Goal: Task Accomplishment & Management: Use online tool/utility

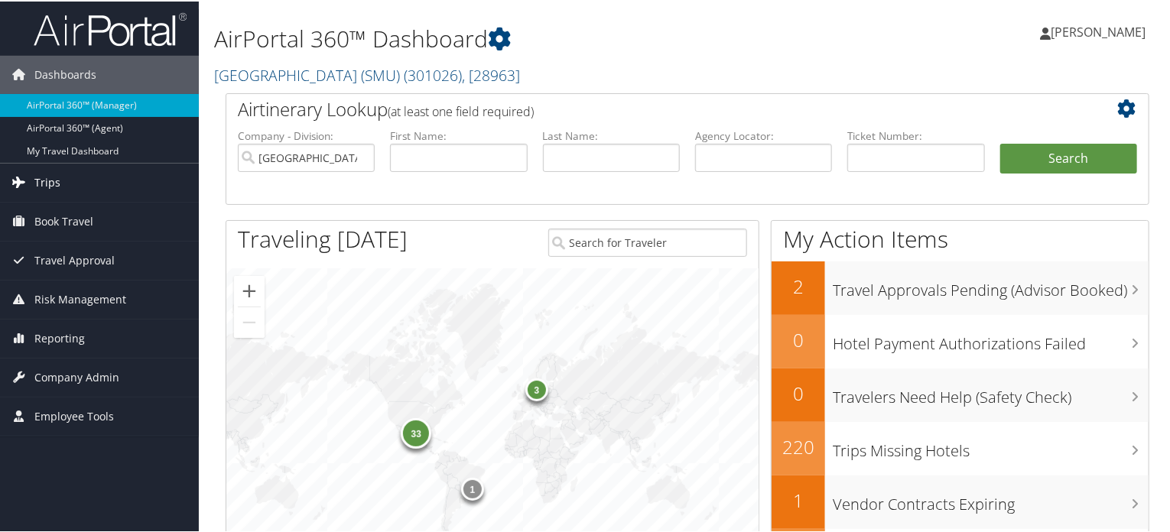
click at [63, 180] on link "Trips" at bounding box center [99, 181] width 199 height 38
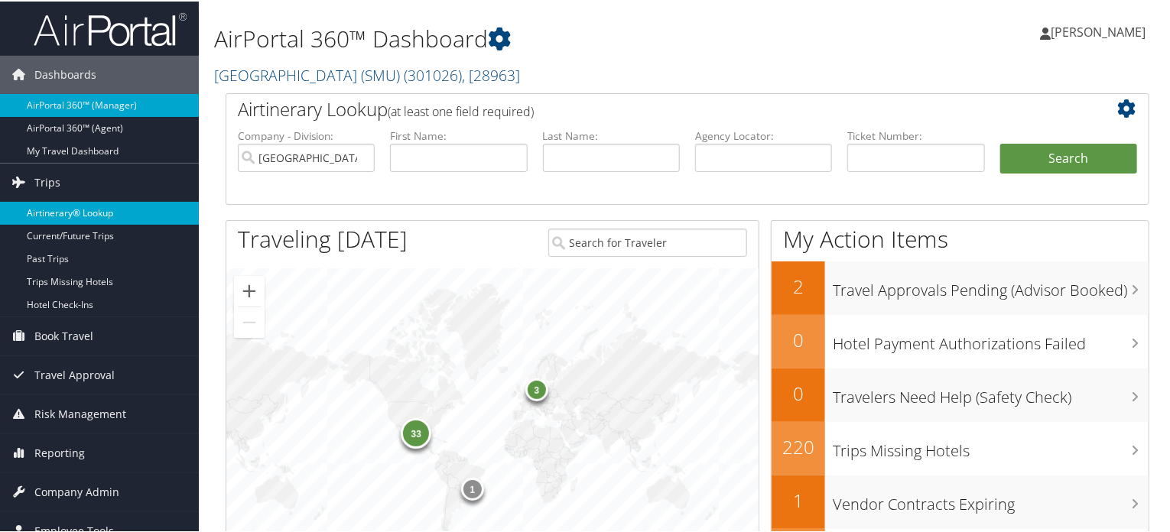
click at [60, 204] on link "Airtinerary® Lookup" at bounding box center [99, 211] width 199 height 23
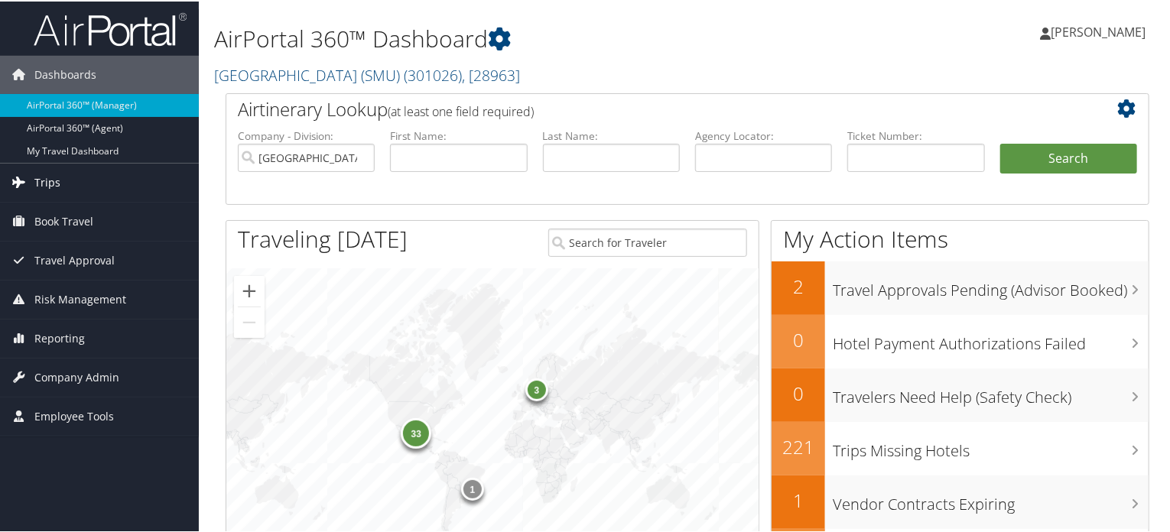
click at [40, 184] on span "Trips" at bounding box center [47, 181] width 26 height 38
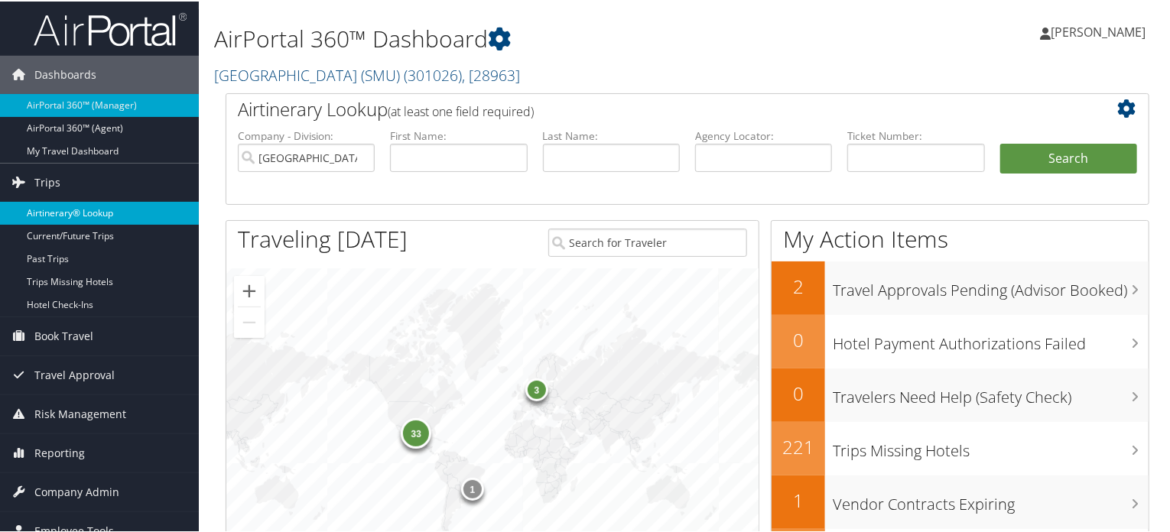
click at [52, 208] on link "Airtinerary® Lookup" at bounding box center [99, 211] width 199 height 23
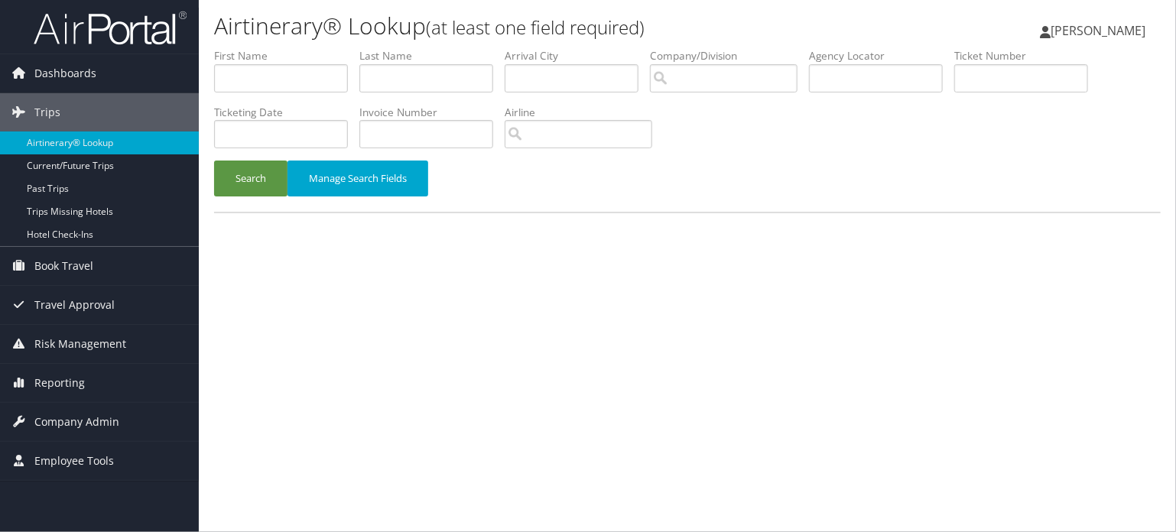
click at [758, 271] on div "Airtinerary® Lookup (at least one field required) Vivek Ranjan Vivek Ranjan My …" at bounding box center [687, 266] width 977 height 532
click at [857, 93] on li "Agency Locator" at bounding box center [881, 76] width 145 height 56
click at [878, 81] on input "text" at bounding box center [876, 78] width 134 height 28
paste input "DLMLD2"
type input "DLMLD2"
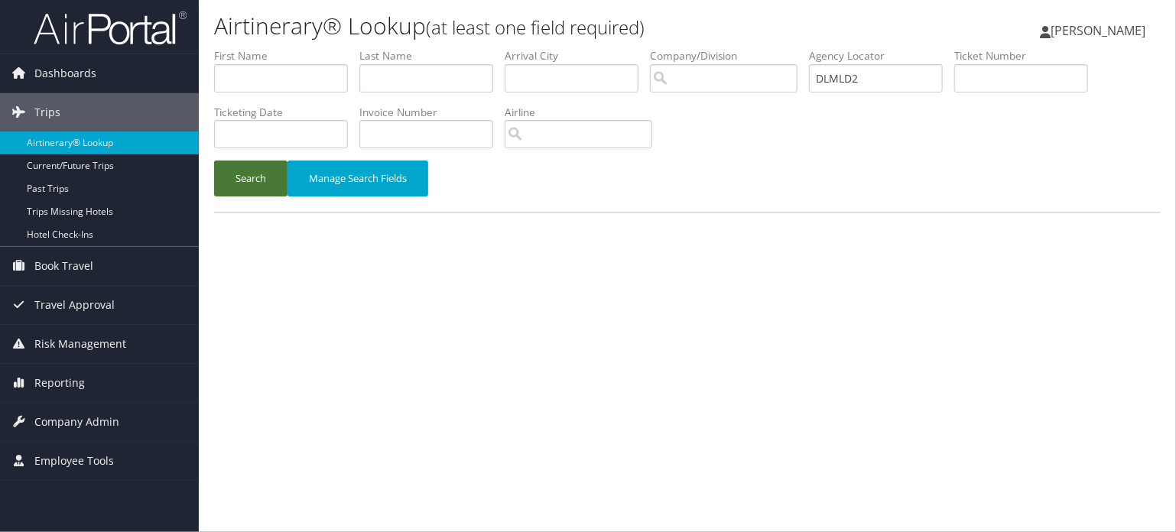
click at [238, 184] on button "Search" at bounding box center [250, 179] width 73 height 36
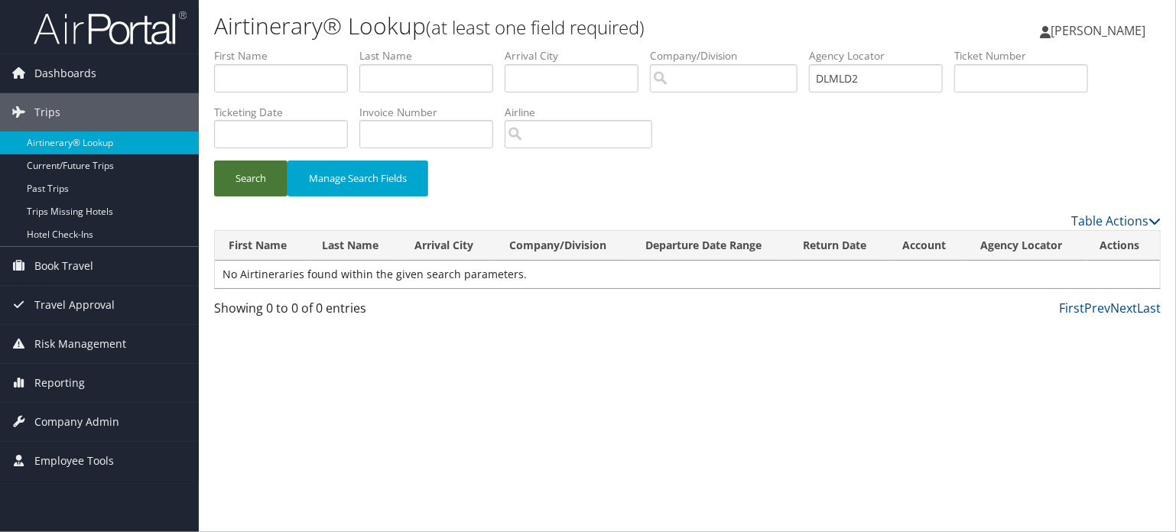
click at [249, 175] on button "Search" at bounding box center [250, 179] width 73 height 36
click at [224, 169] on button "Search" at bounding box center [250, 179] width 73 height 36
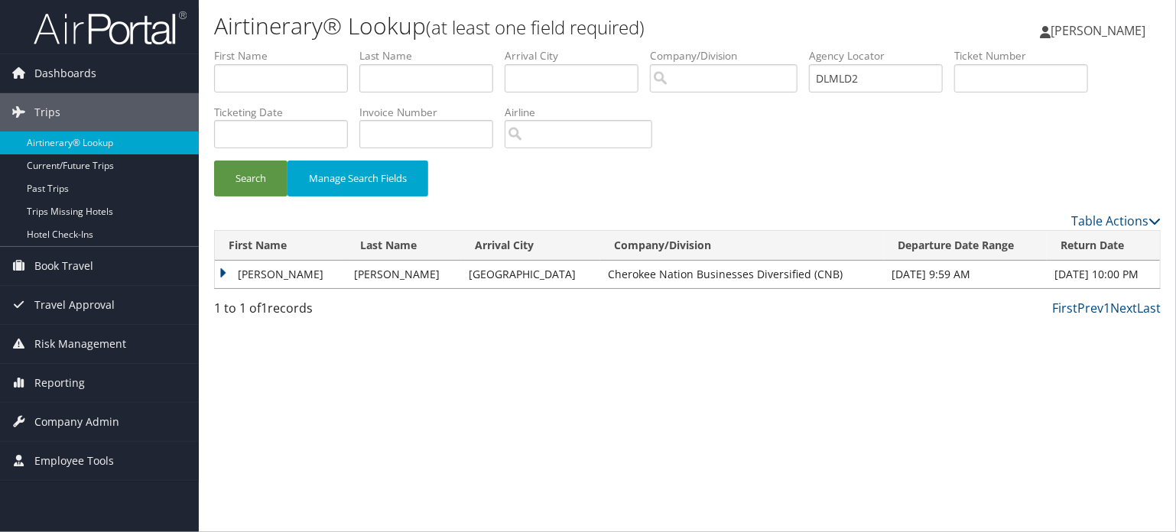
click at [242, 274] on td "SHERIDAN ONG" at bounding box center [281, 275] width 132 height 28
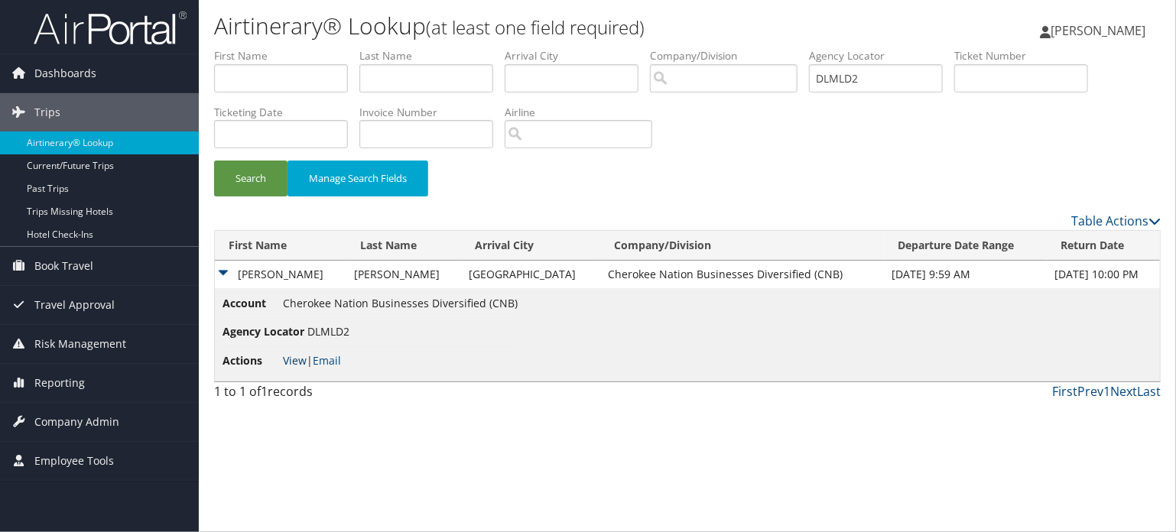
click at [295, 362] on link "View" at bounding box center [295, 360] width 24 height 15
click at [29, 378] on icon at bounding box center [19, 382] width 23 height 23
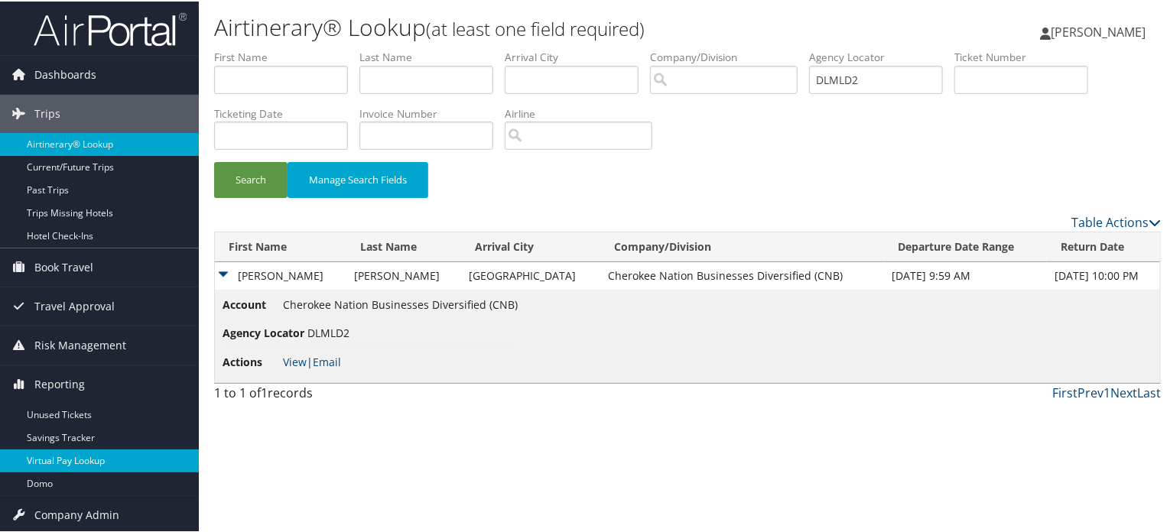
click at [53, 460] on link "Virtual Pay Lookup" at bounding box center [99, 459] width 199 height 23
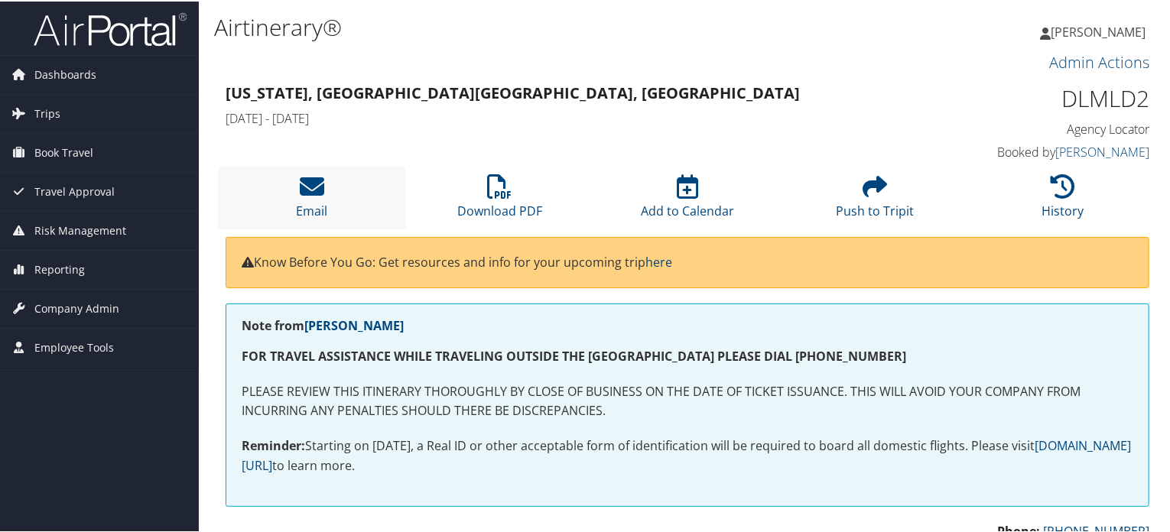
click at [314, 198] on li "Email" at bounding box center [312, 196] width 188 height 62
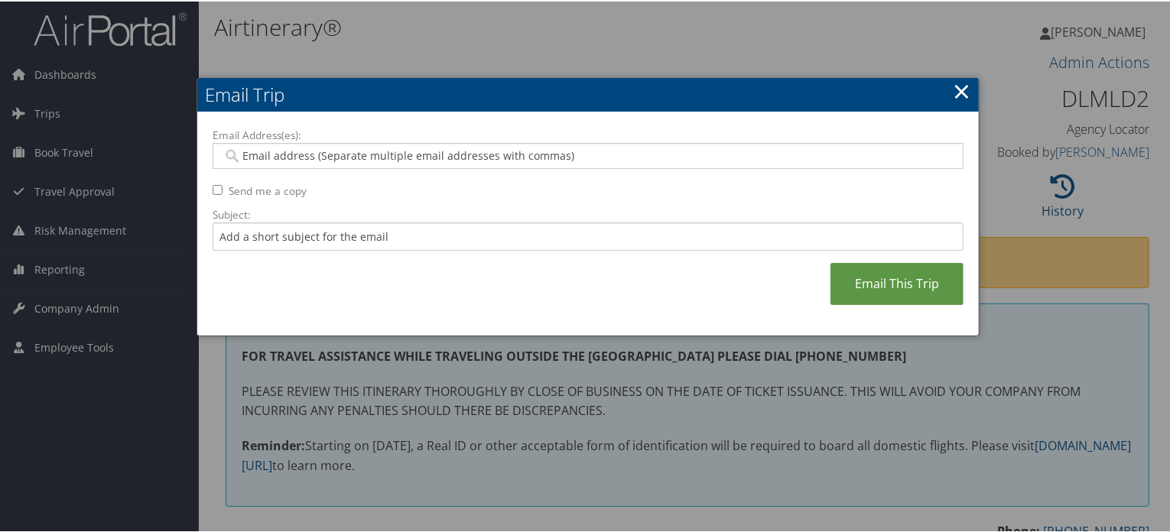
click at [344, 158] on input "Email Address(es):" at bounding box center [588, 154] width 731 height 15
paste input "SHERIDAN.PLUNKETT@CHEROKEE-FEDERAL.COM"
type input "SHERIDAN.PLUNKETT@CHEROKEE-FEDERAL.COM"
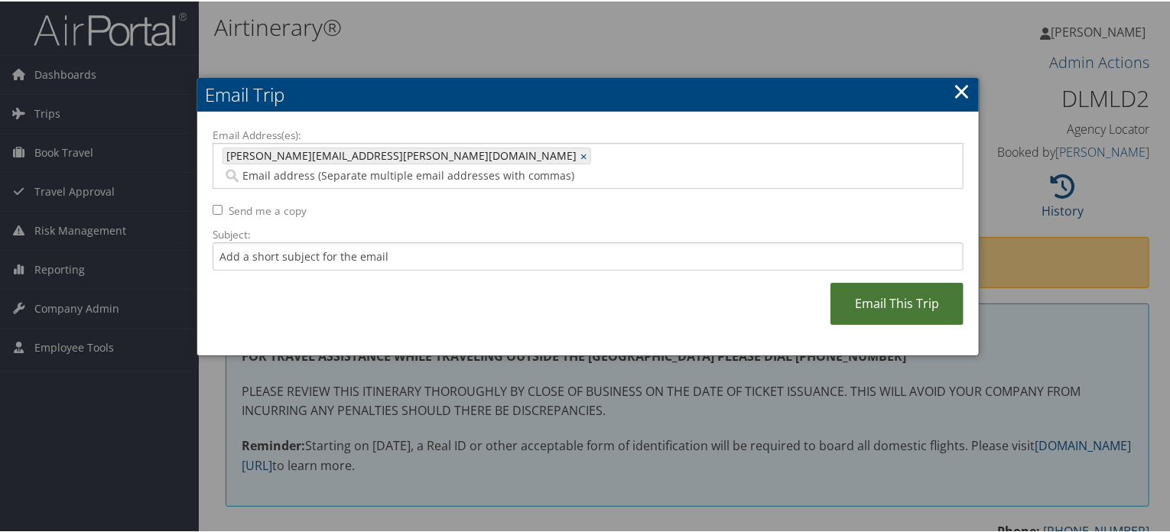
click at [883, 281] on link "Email This Trip" at bounding box center [896, 302] width 133 height 42
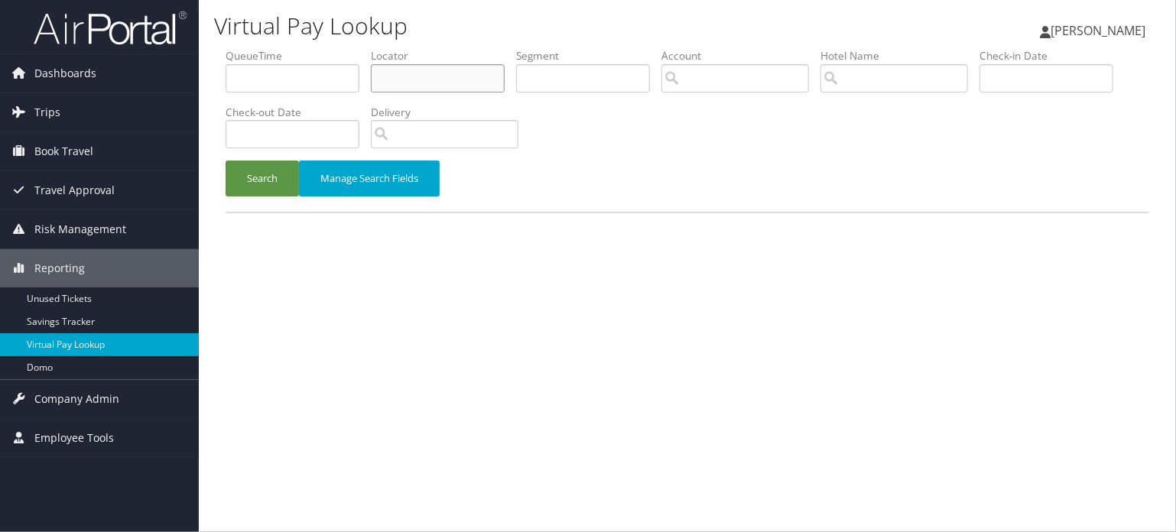
click at [447, 77] on input "text" at bounding box center [438, 78] width 134 height 28
paste input "DL8QJB"
type input "DL8QJB"
click at [237, 192] on button "Search" at bounding box center [262, 179] width 73 height 36
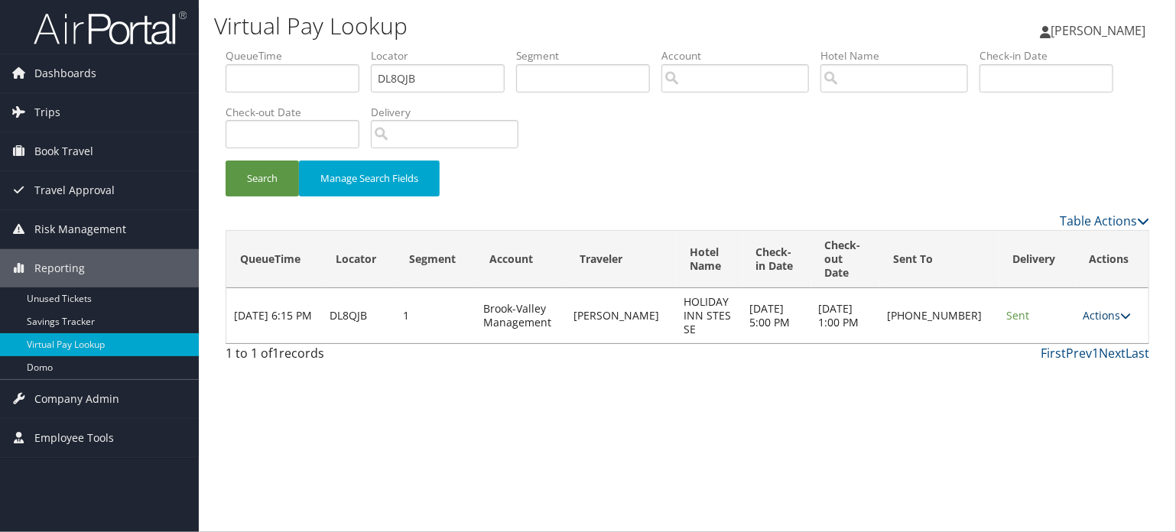
click at [1108, 308] on link "Actions" at bounding box center [1108, 315] width 48 height 15
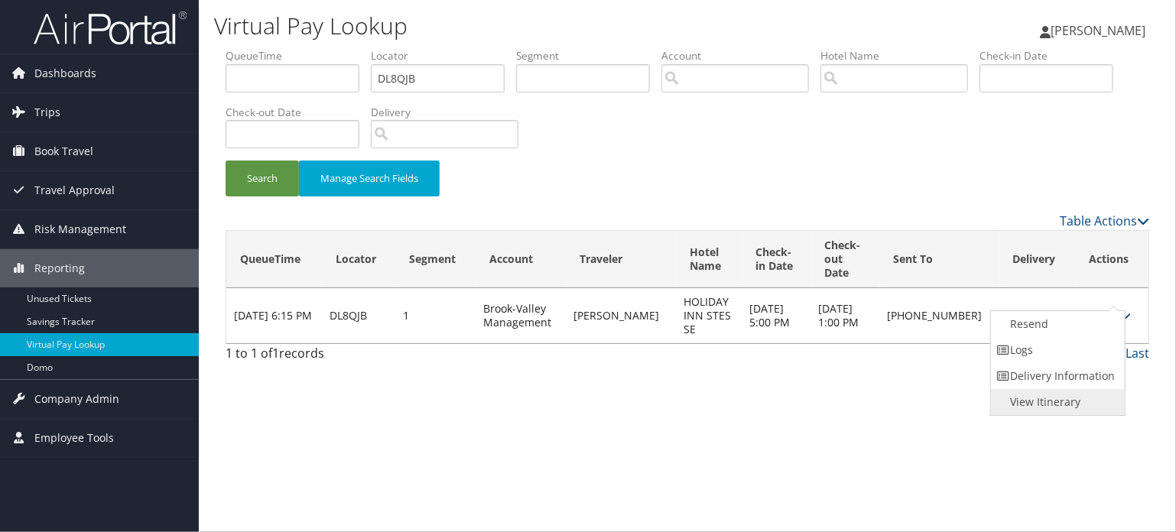
click at [1037, 405] on link "View Itinerary" at bounding box center [1056, 402] width 131 height 26
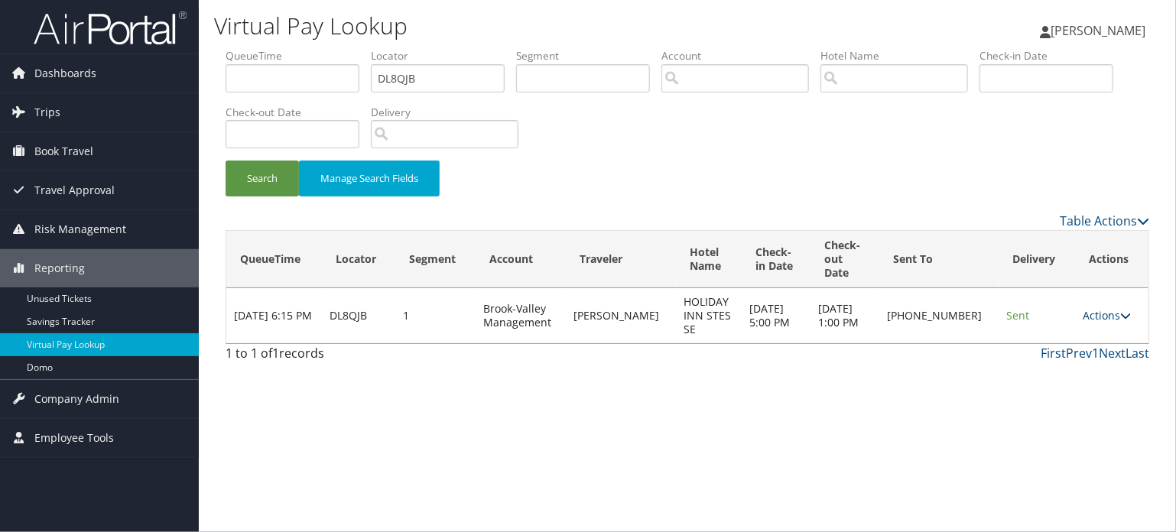
click at [1085, 308] on link "Actions" at bounding box center [1108, 315] width 48 height 15
click at [1134, 288] on td "Actions Resend Logs Delivery Information View Itinerary" at bounding box center [1112, 315] width 73 height 55
click at [1121, 310] on icon at bounding box center [1126, 315] width 11 height 11
click at [1041, 327] on link "Resend" at bounding box center [1056, 324] width 131 height 26
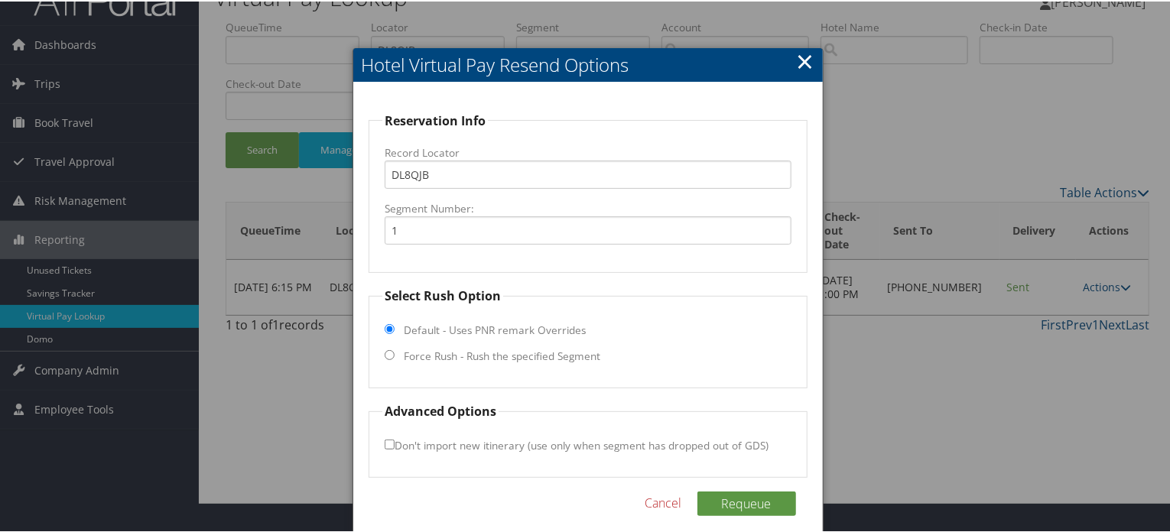
scroll to position [42, 0]
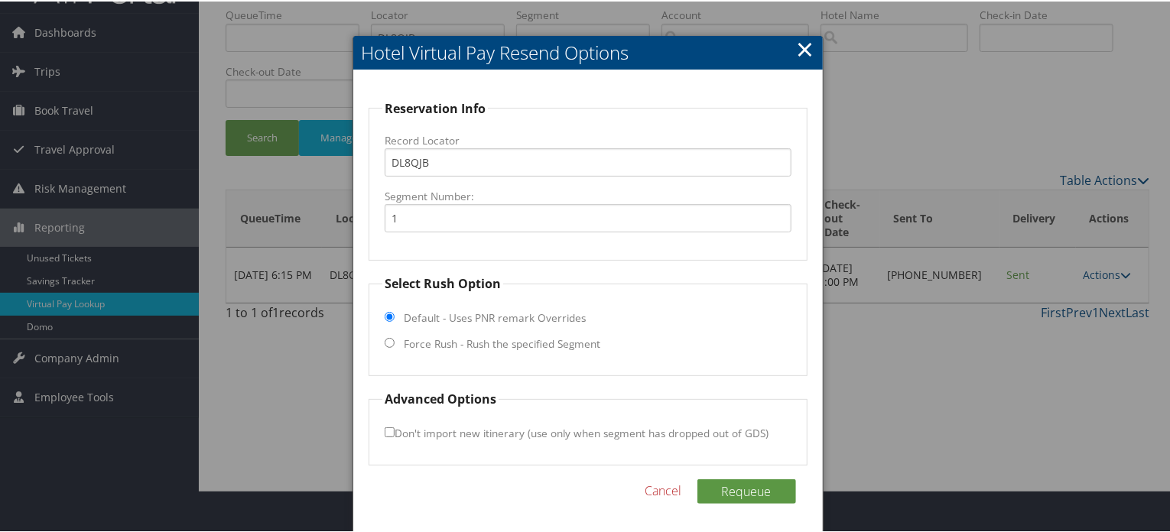
click at [392, 340] on input "Force Rush - Rush the specified Segment" at bounding box center [390, 341] width 10 height 10
radio input "true"
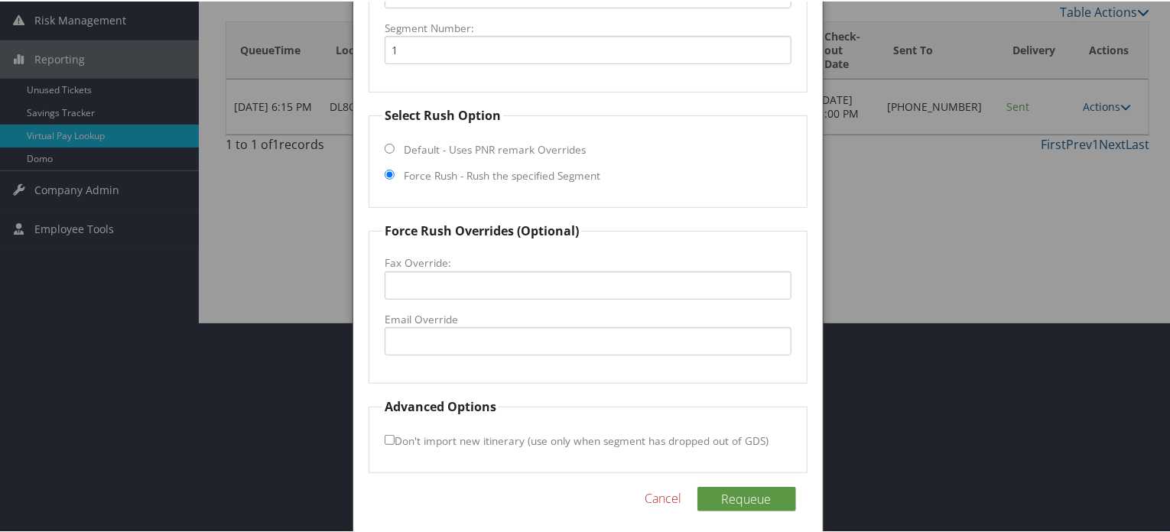
scroll to position [217, 0]
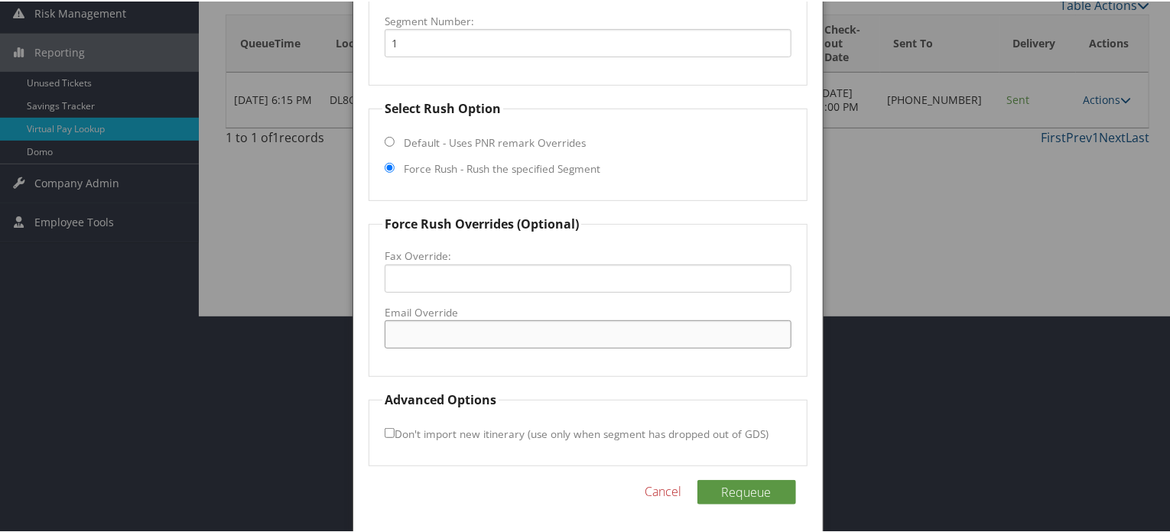
click at [456, 319] on input "Email Override" at bounding box center [588, 333] width 406 height 28
click at [406, 330] on input "[EMAIL_ADDRESS][DOMAIN_NAME]" at bounding box center [588, 333] width 406 height 28
type input "[EMAIL_ADDRESS][DOMAIN_NAME]"
click at [737, 489] on button "Requeue" at bounding box center [746, 491] width 99 height 24
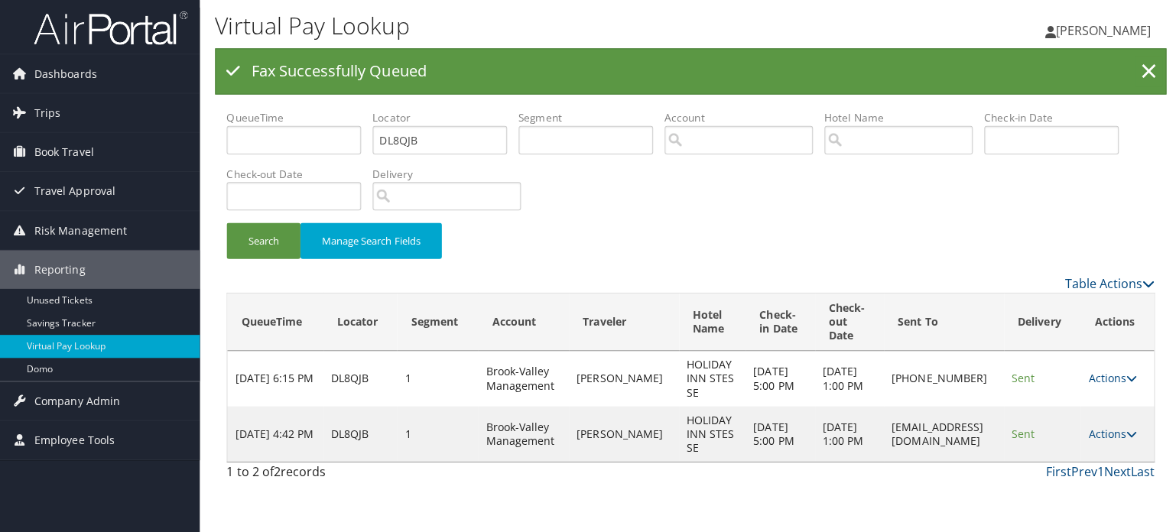
scroll to position [0, 0]
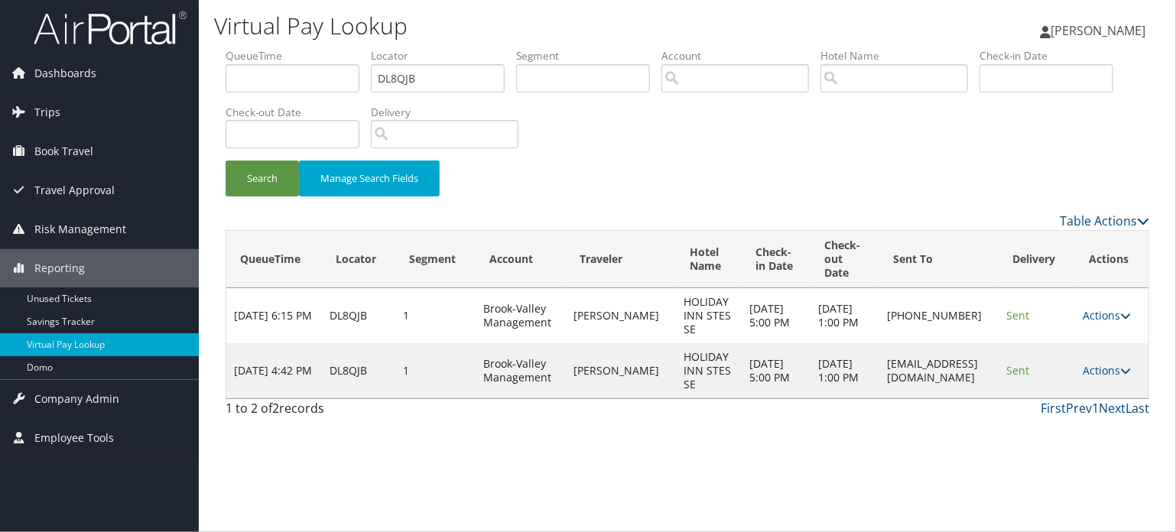
click at [1138, 323] on td "Actions Resend Logs Delivery Information View Itinerary" at bounding box center [1112, 315] width 73 height 55
click at [1131, 317] on icon at bounding box center [1126, 315] width 11 height 11
click at [1071, 394] on link "Delivery Information" at bounding box center [1068, 390] width 131 height 26
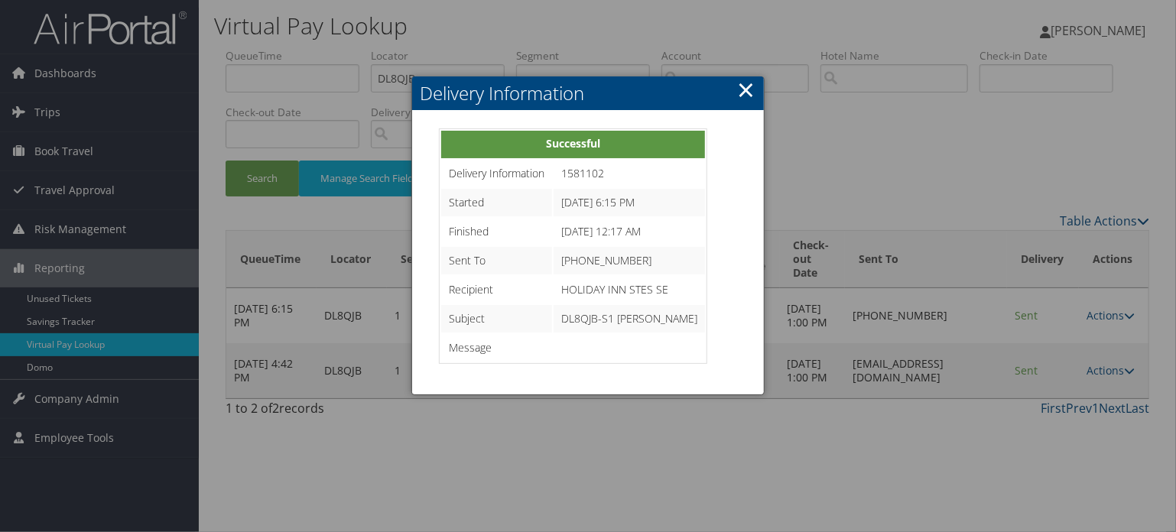
click at [753, 87] on link "×" at bounding box center [747, 89] width 18 height 31
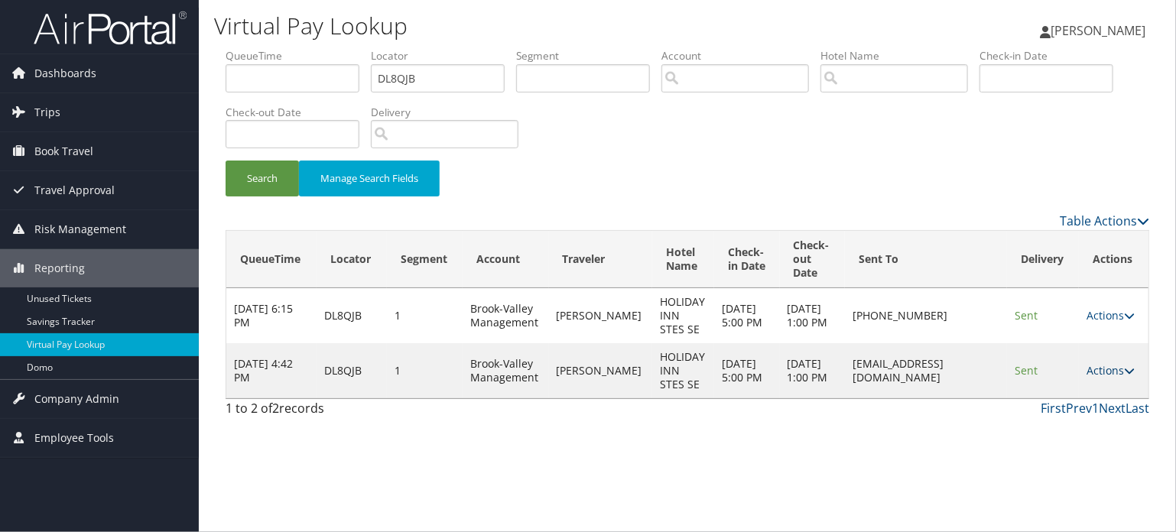
click at [1135, 366] on icon at bounding box center [1129, 371] width 11 height 11
click at [1090, 388] on link "Resend" at bounding box center [1085, 393] width 96 height 26
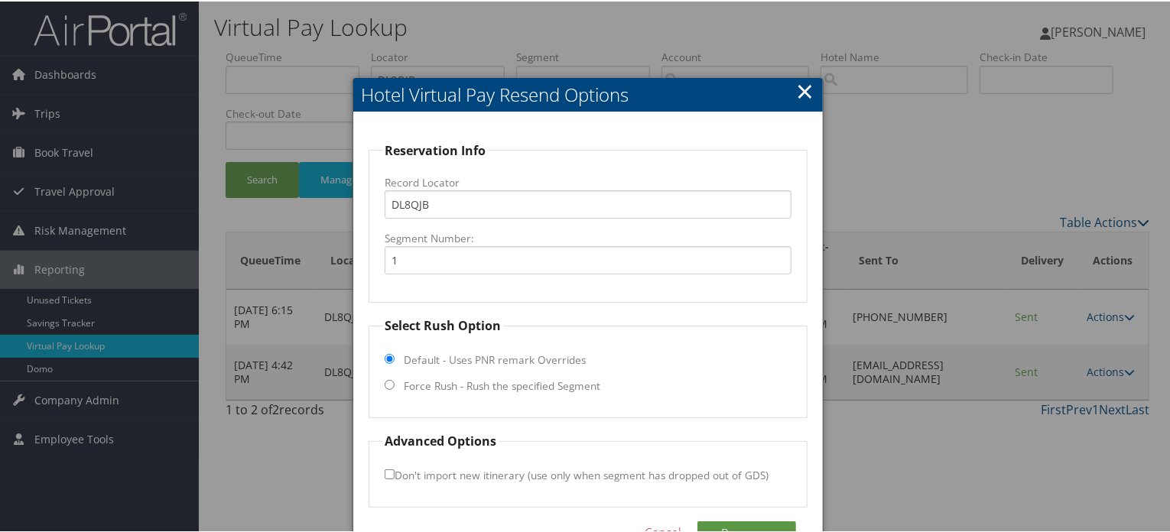
click at [797, 84] on link "×" at bounding box center [806, 89] width 18 height 31
